Goal: Information Seeking & Learning: Understand process/instructions

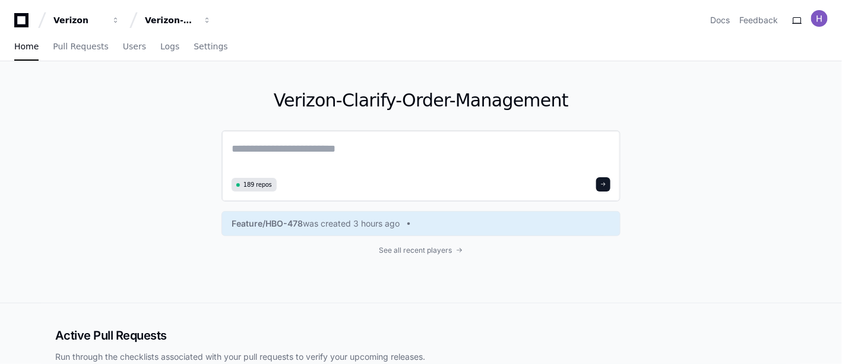
click at [312, 149] on textarea at bounding box center [421, 156] width 379 height 33
paste textarea "**********"
type textarea "**********"
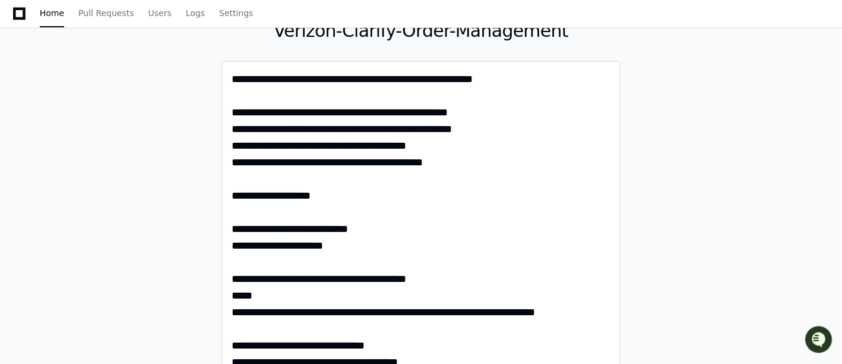
scroll to position [68, 0]
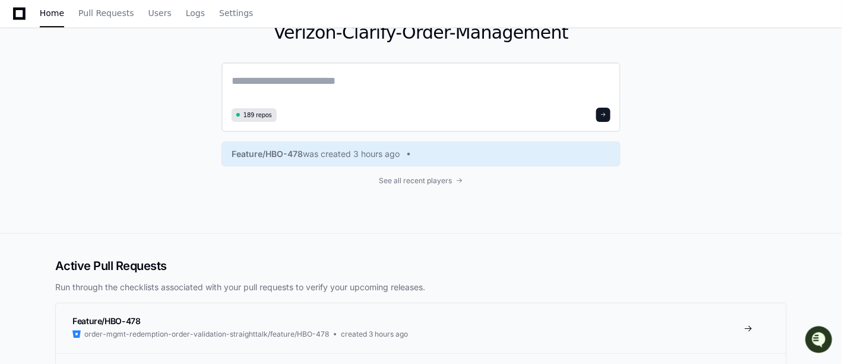
paste textarea "**********"
type textarea "**********"
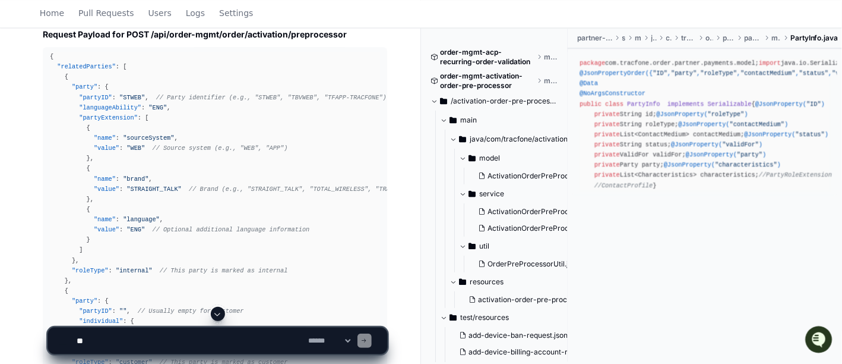
scroll to position [913, 0]
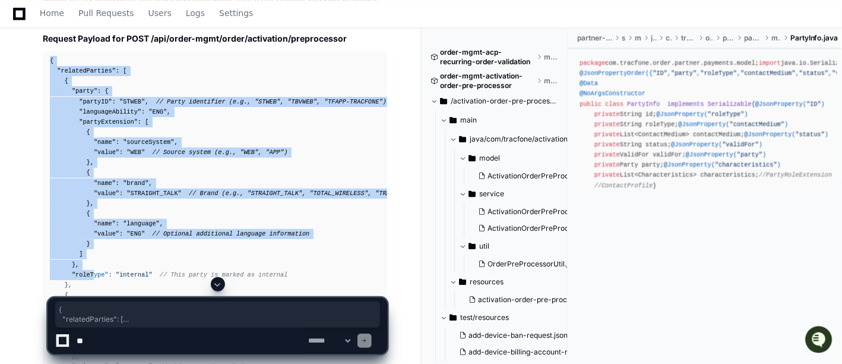
drag, startPoint x: 50, startPoint y: 56, endPoint x: 89, endPoint y: 276, distance: 222.6
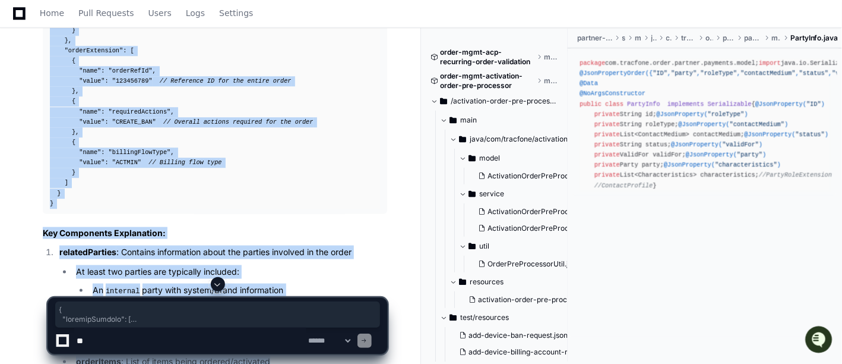
scroll to position [2059, 0]
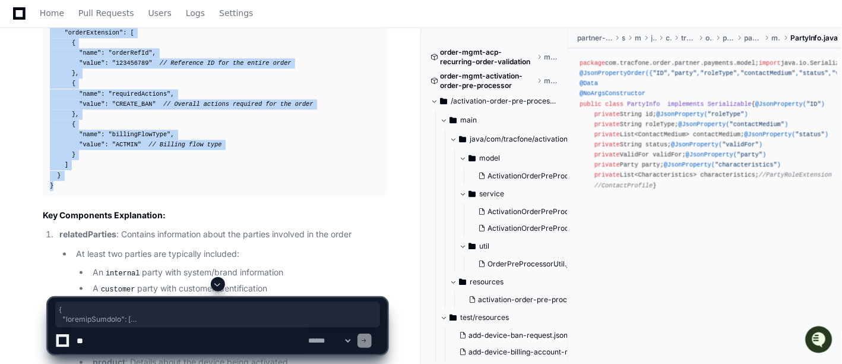
copy div "{ "relatedParties" : [ { "party" : { "partyID" : "STWEB" , // Party identifier …"
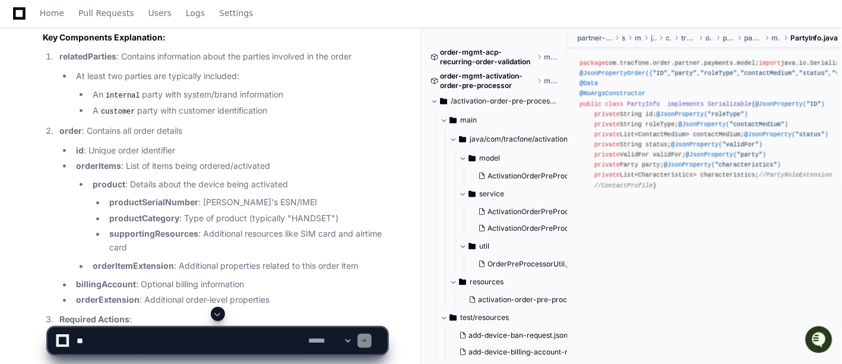
scroll to position [2226, 0]
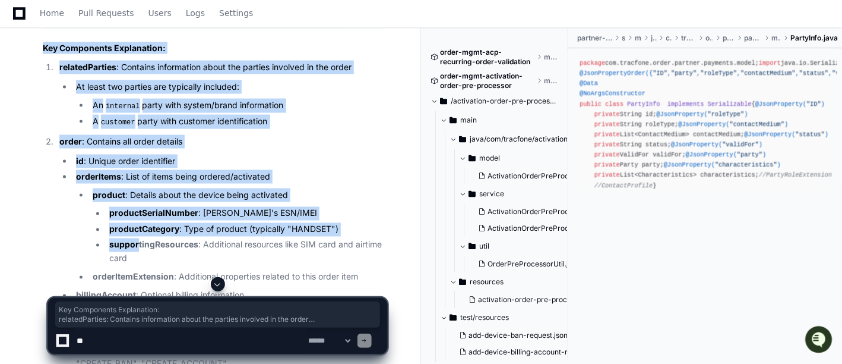
drag, startPoint x: 41, startPoint y: 45, endPoint x: 138, endPoint y: 238, distance: 216.5
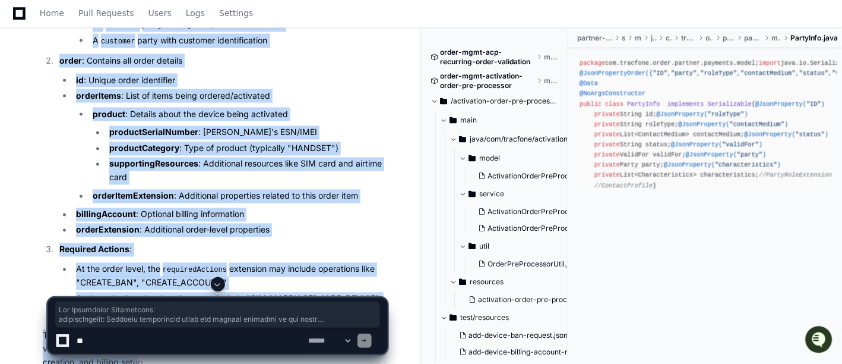
scroll to position [2403, 0]
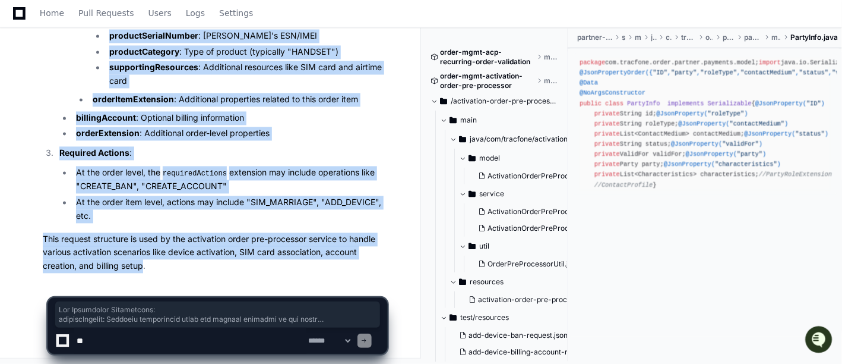
copy article "Key Components Explanation: relatedParties : Contains information about the par…"
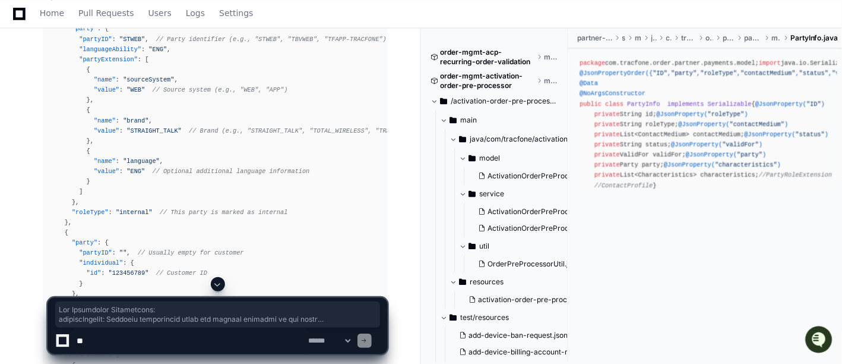
scroll to position [887, 0]
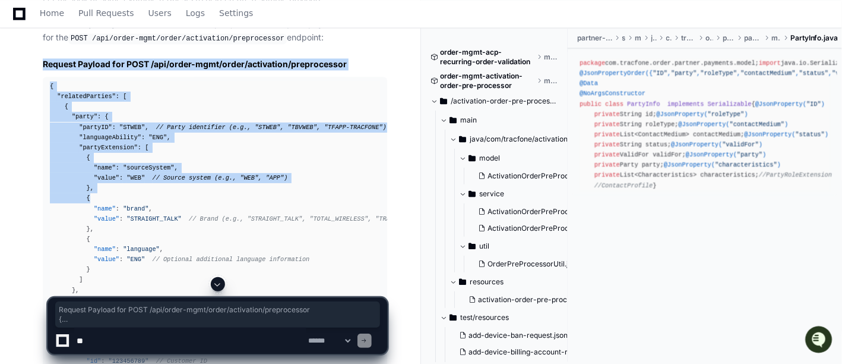
drag, startPoint x: 39, startPoint y: 55, endPoint x: 146, endPoint y: 199, distance: 179.2
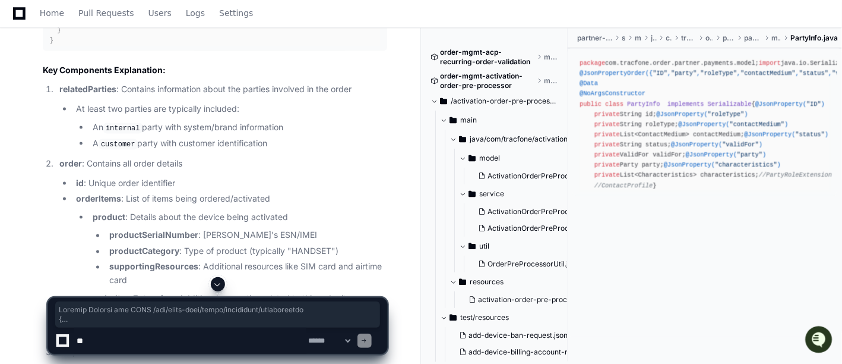
scroll to position [2036, 0]
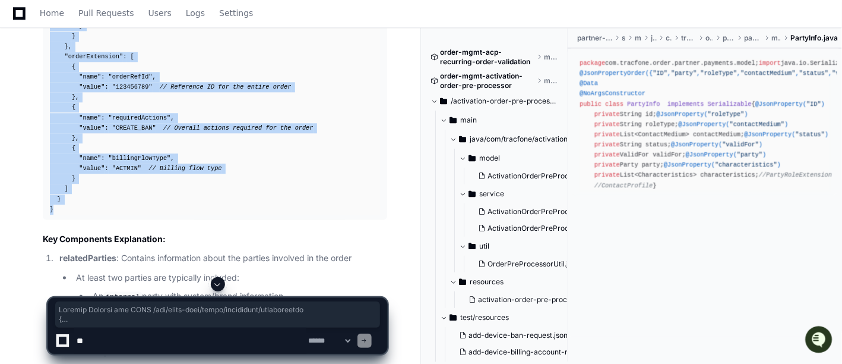
copy article "Request Payload for POST /api/order-mgmt/order/activation/preprocessor { "relat…"
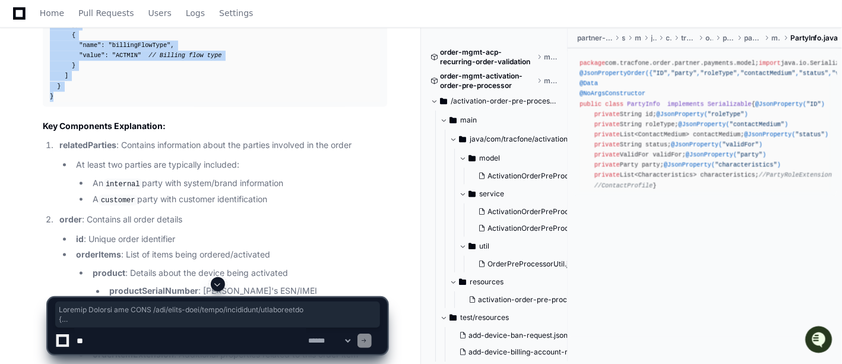
scroll to position [2186, 0]
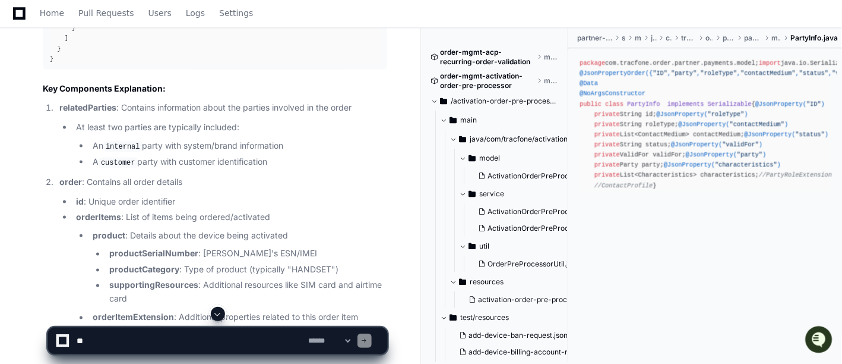
click at [276, 201] on li "id : Unique order identifier" at bounding box center [229, 202] width 315 height 14
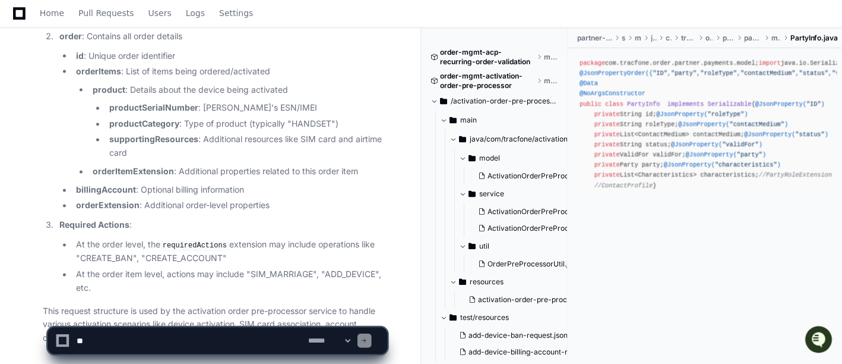
scroll to position [2403, 0]
